Goal: Check status: Check status

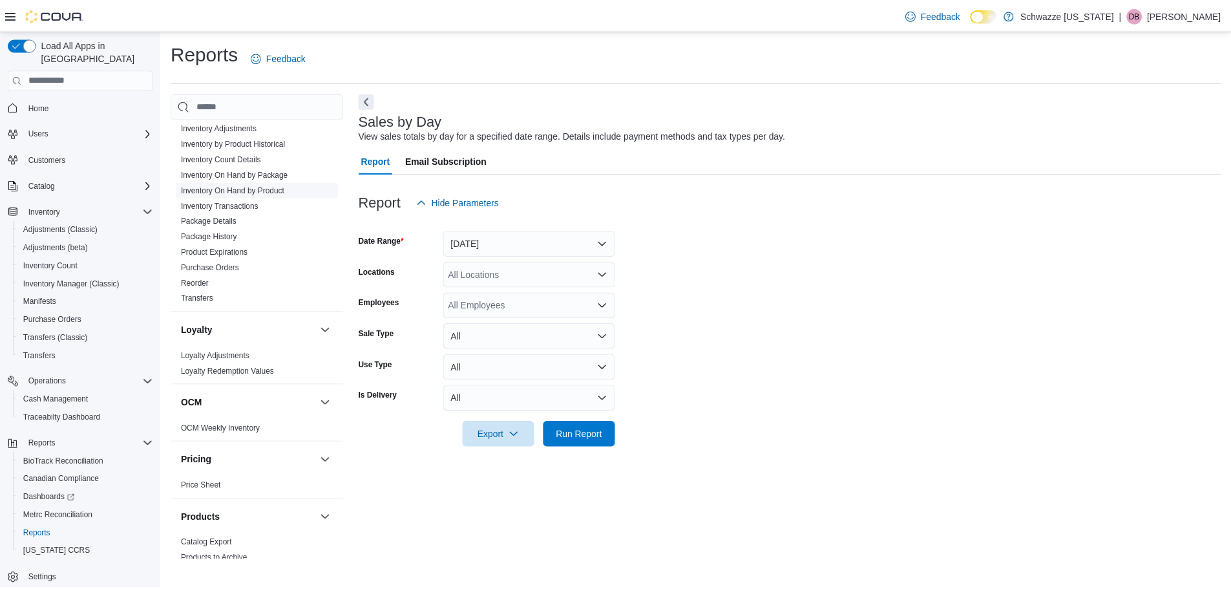
scroll to position [582, 0]
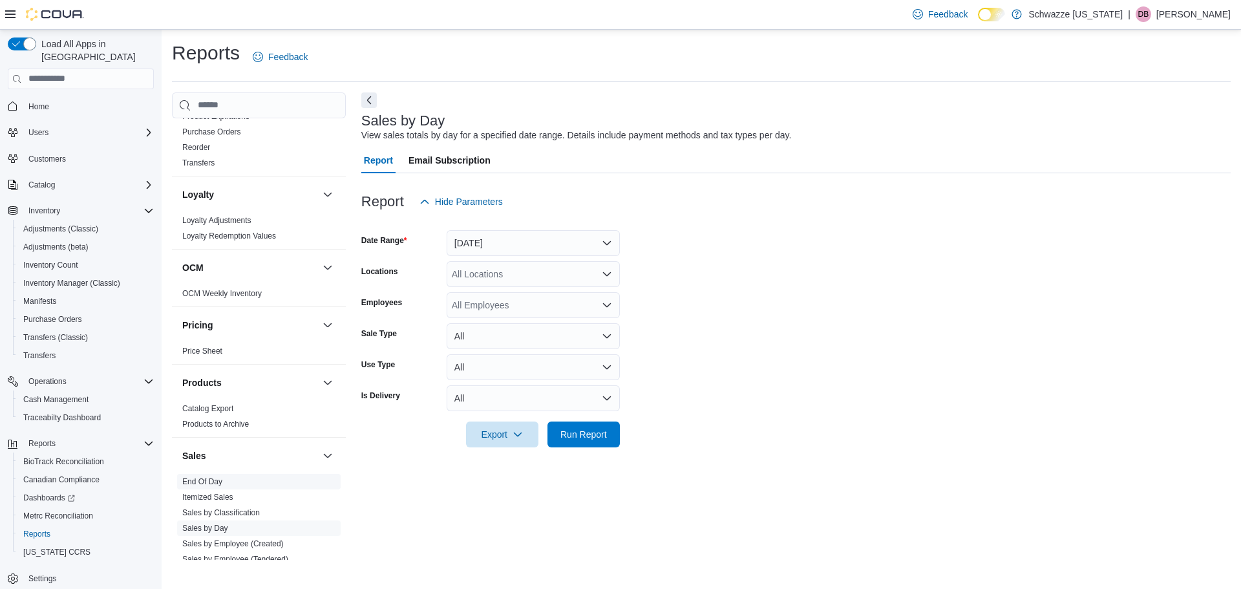
click at [206, 480] on link "End Of Day" at bounding box center [202, 481] width 40 height 9
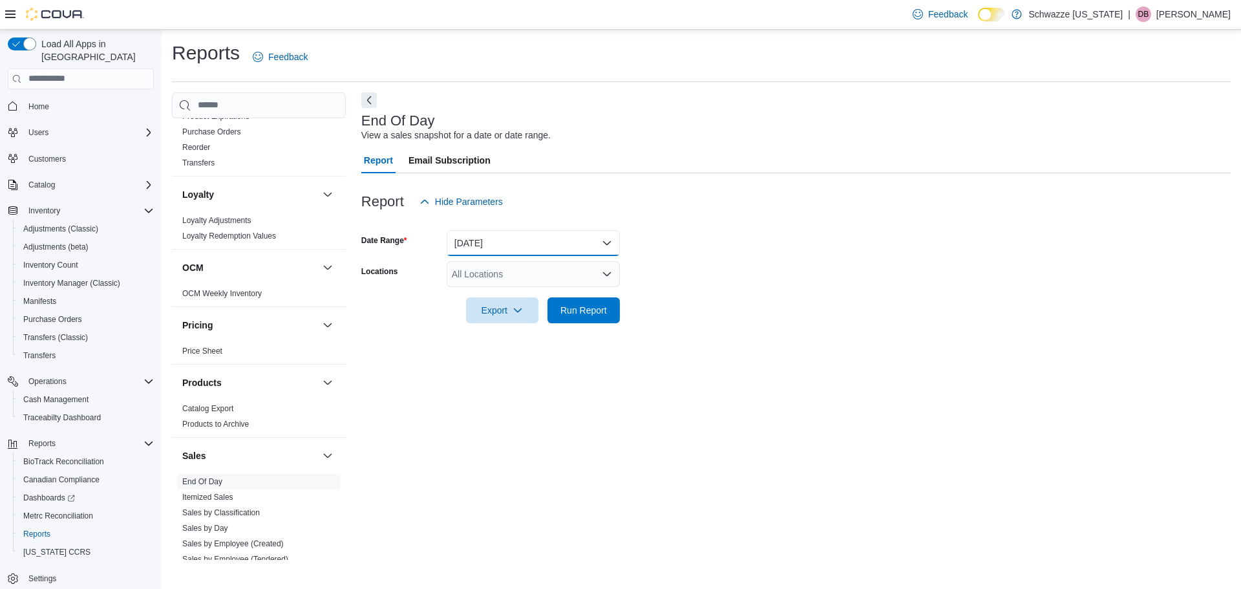
click at [485, 246] on button "Today" at bounding box center [533, 243] width 173 height 26
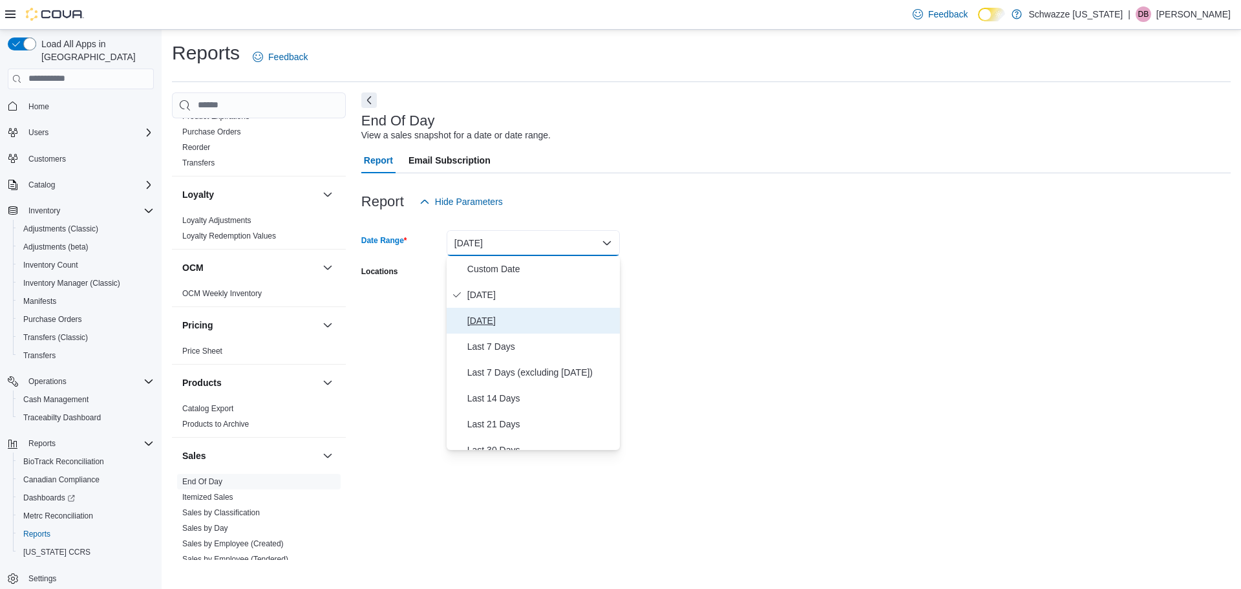
click at [498, 323] on span "Yesterday" at bounding box center [540, 321] width 147 height 16
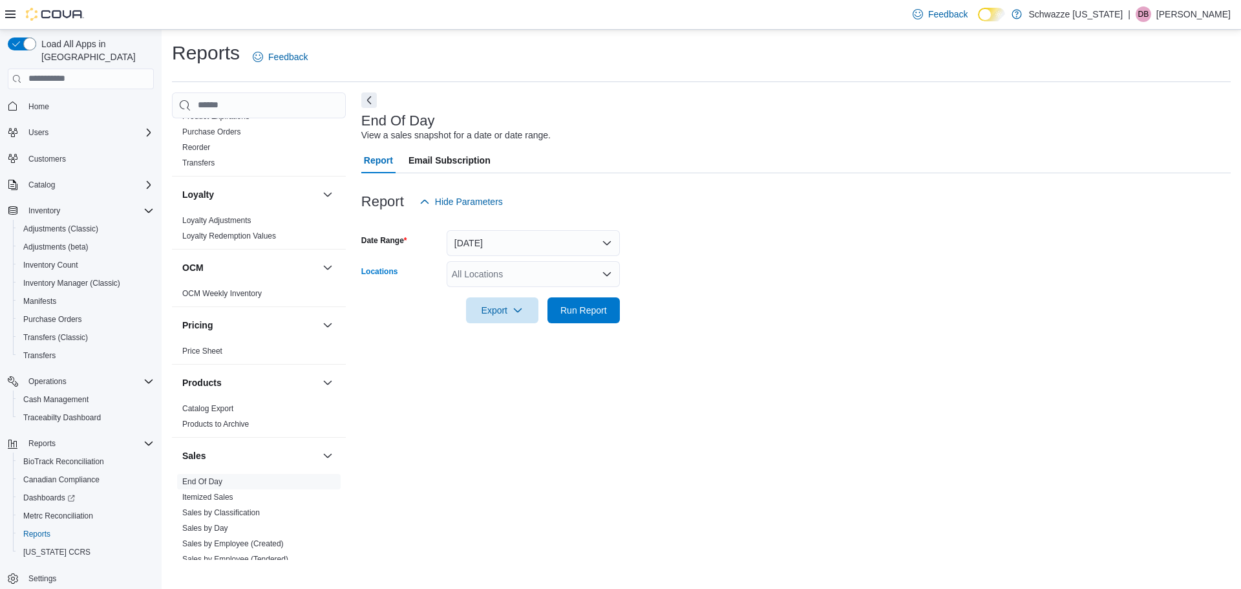
click at [515, 271] on div "All Locations" at bounding box center [533, 274] width 173 height 26
type input "***"
click at [544, 297] on span "SB - [GEOGRAPHIC_DATA]" at bounding box center [538, 296] width 114 height 13
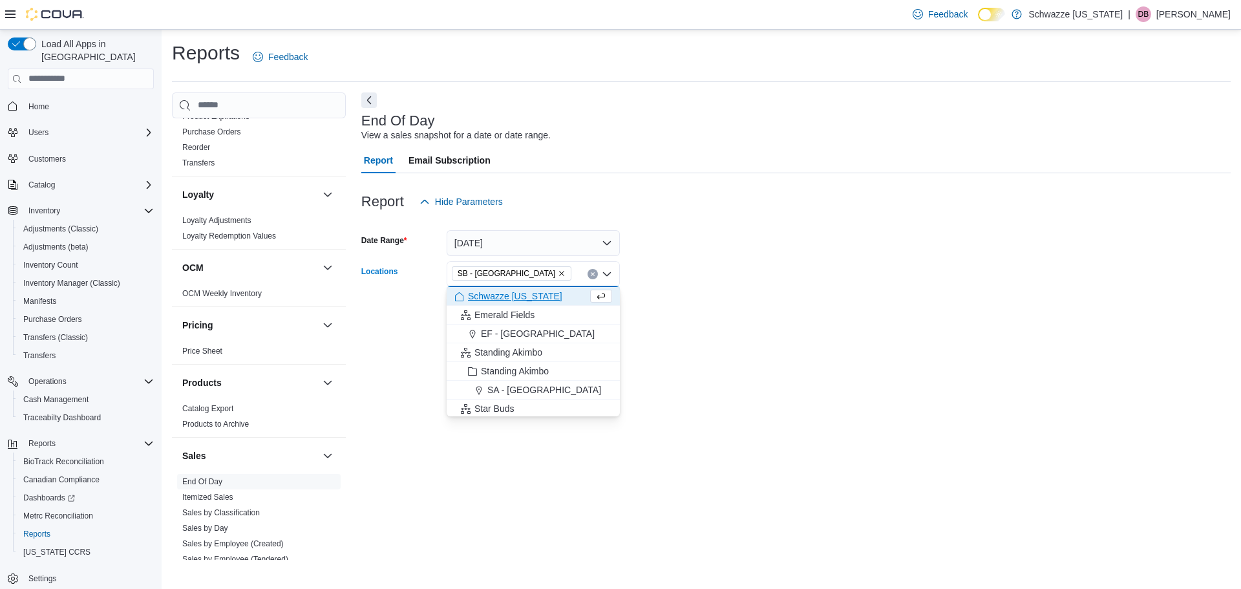
drag, startPoint x: 666, startPoint y: 298, endPoint x: 615, endPoint y: 311, distance: 52.7
click at [663, 299] on form "Date Range Yesterday Locations SB - Federal Heights Combo box. Selected. SB - F…" at bounding box center [795, 269] width 869 height 109
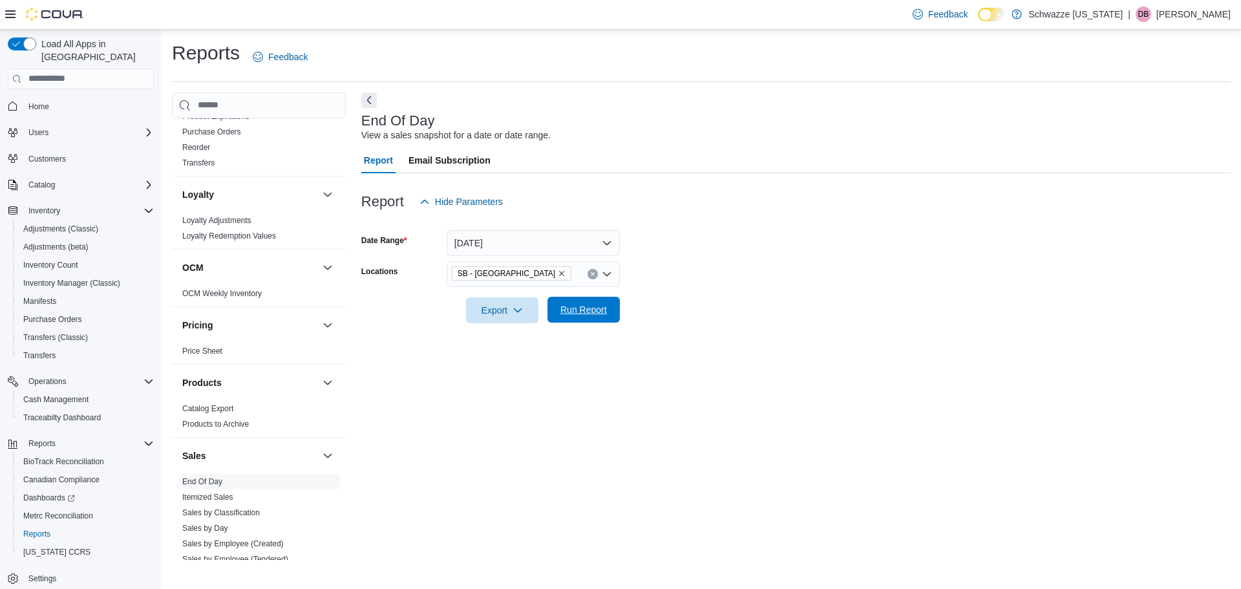
click at [588, 313] on span "Run Report" at bounding box center [583, 309] width 47 height 13
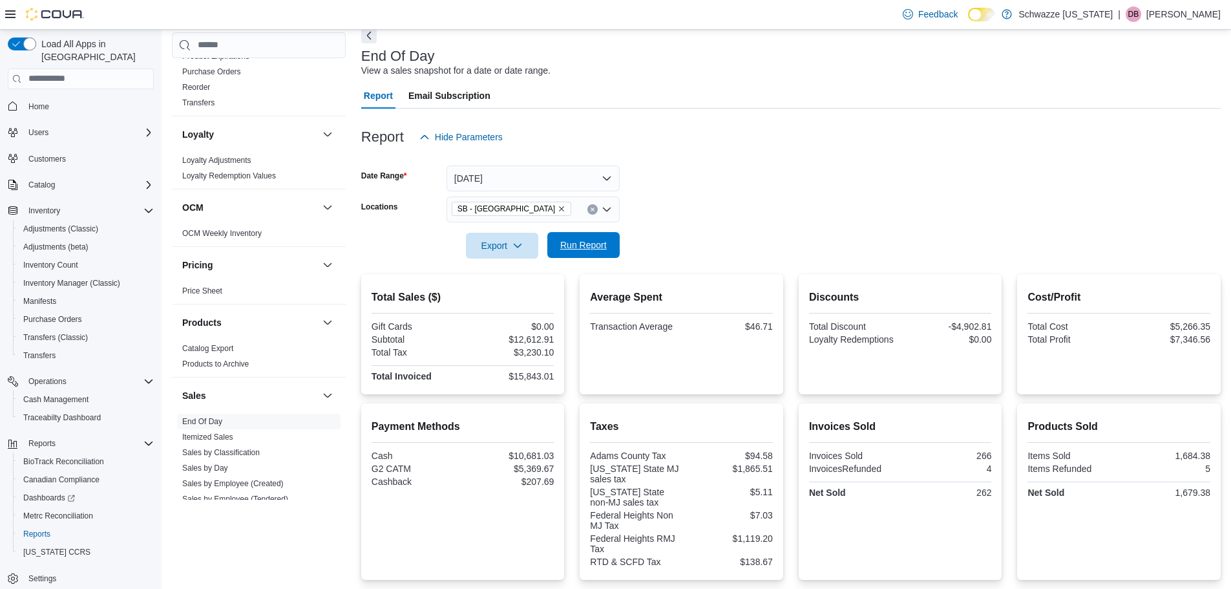
scroll to position [129, 0]
